Goal: Obtain resource: Download file/media

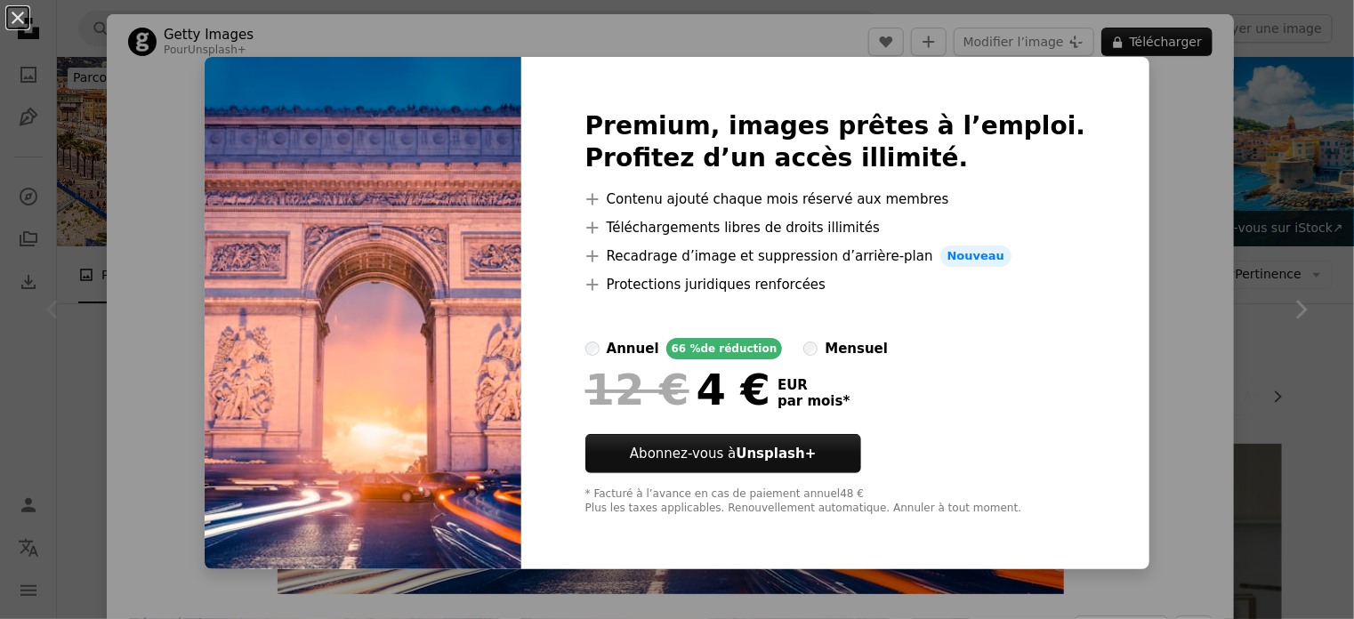
click at [1167, 222] on div "An X shape Premium, images prêtes à l’emploi. Profitez d’un accès illimité. A p…" at bounding box center [677, 309] width 1354 height 619
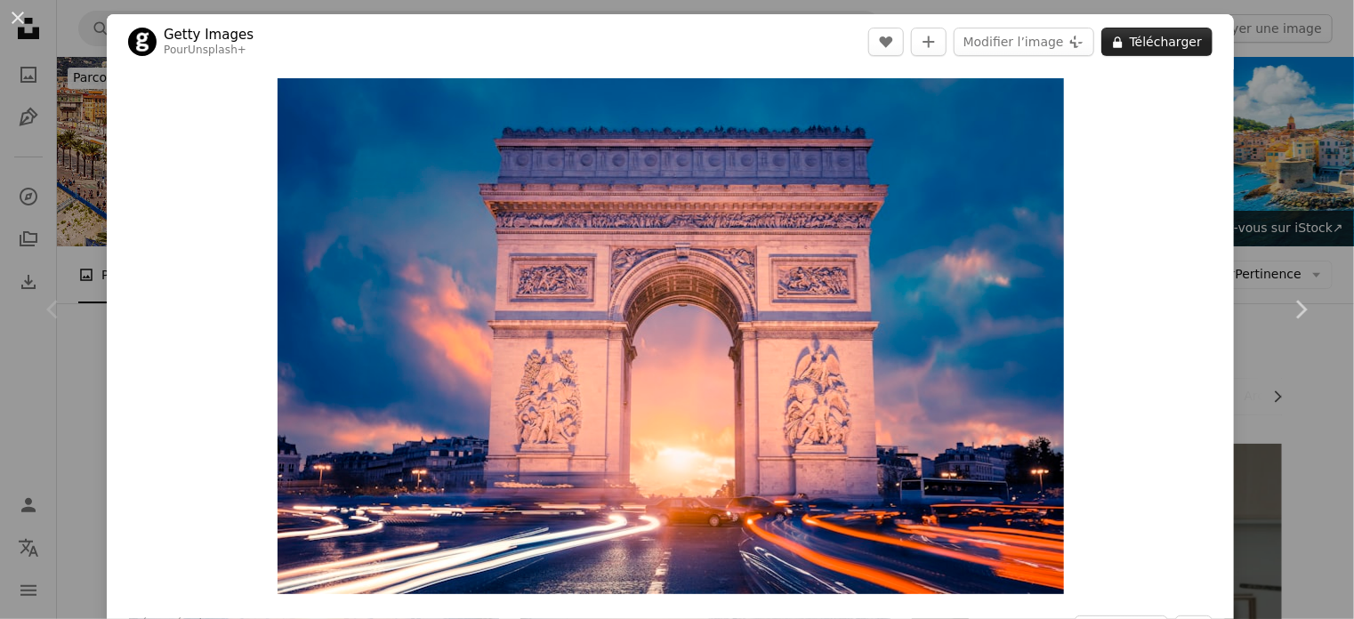
click at [1163, 47] on button "A lock Télécharger" at bounding box center [1156, 42] width 111 height 28
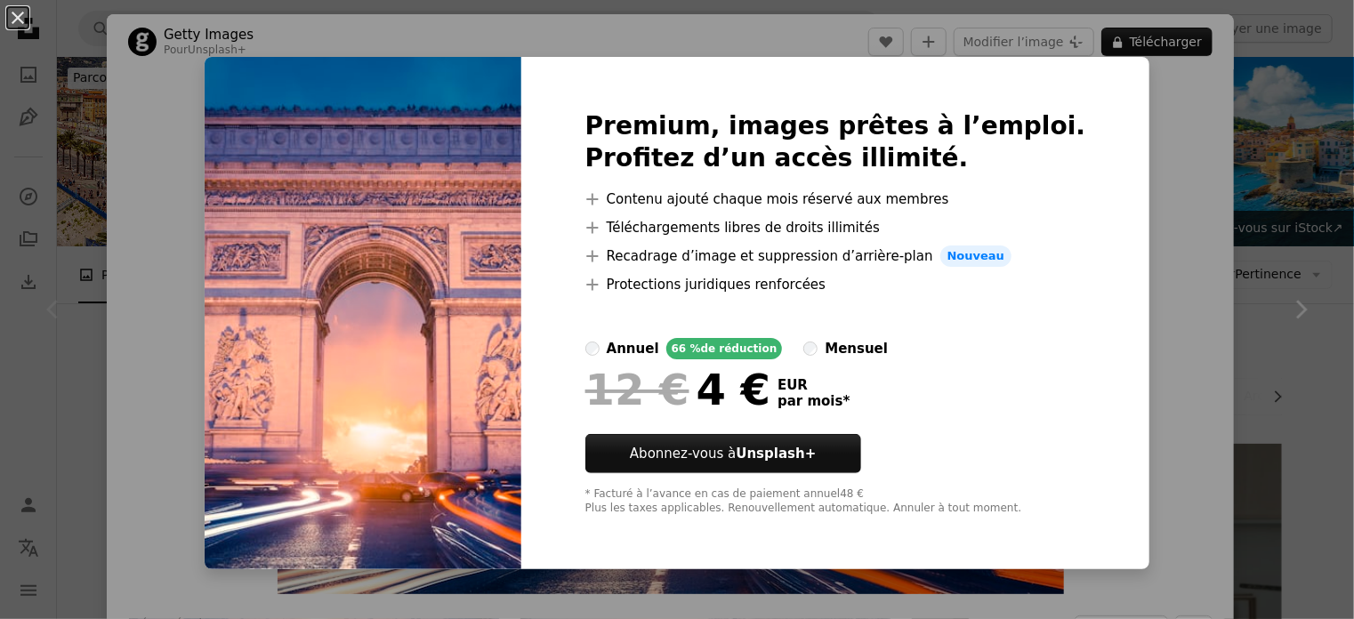
click at [1147, 124] on div "An X shape Premium, images prêtes à l’emploi. Profitez d’un accès illimité. A p…" at bounding box center [677, 309] width 1354 height 619
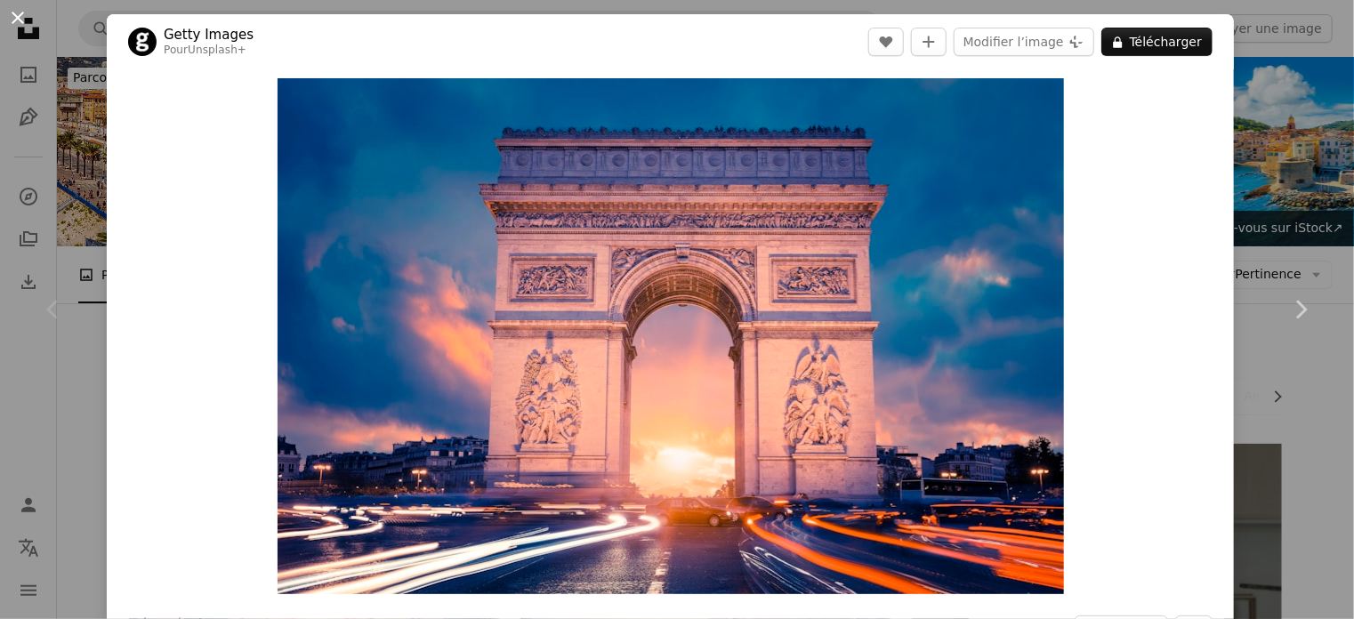
click at [20, 20] on button "An X shape" at bounding box center [17, 17] width 21 height 21
